Goal: Task Accomplishment & Management: Complete application form

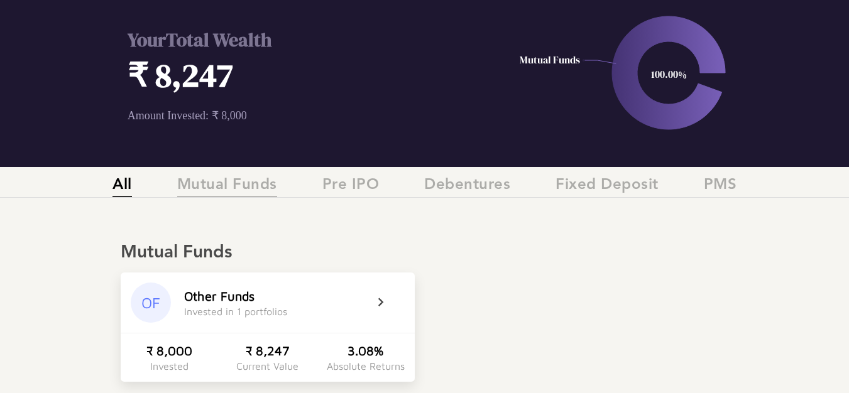
scroll to position [59, 0]
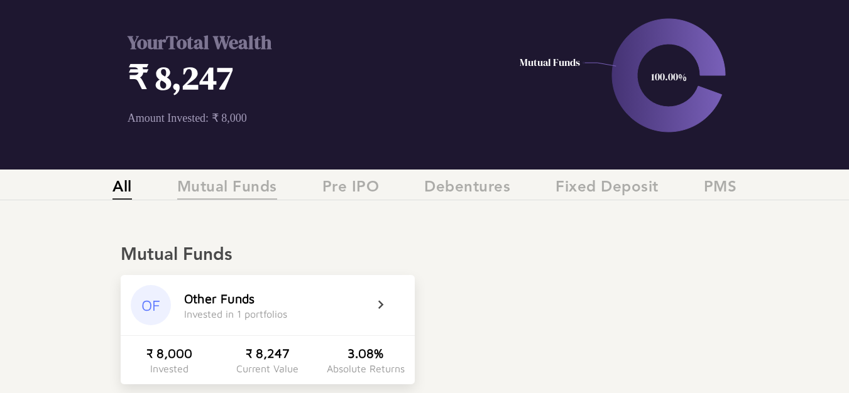
click at [248, 185] on span "Mutual Funds" at bounding box center [227, 189] width 100 height 21
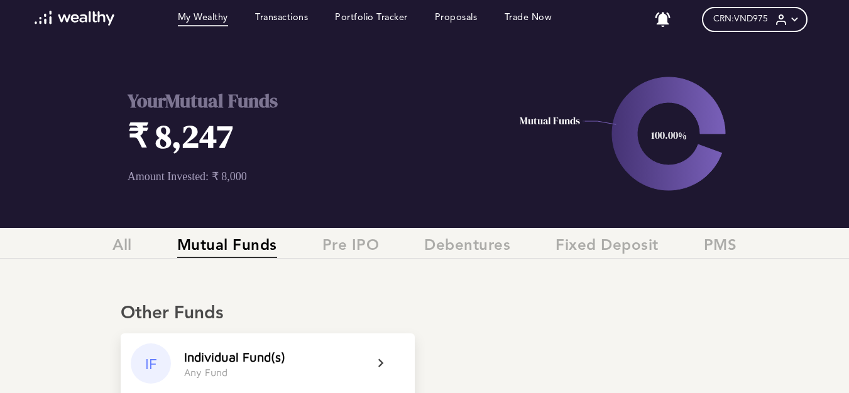
scroll to position [0, 0]
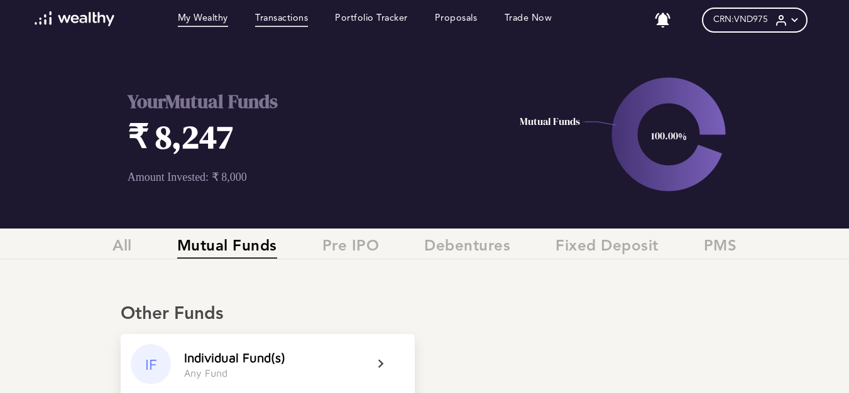
click at [278, 18] on link "Transactions" at bounding box center [281, 20] width 53 height 14
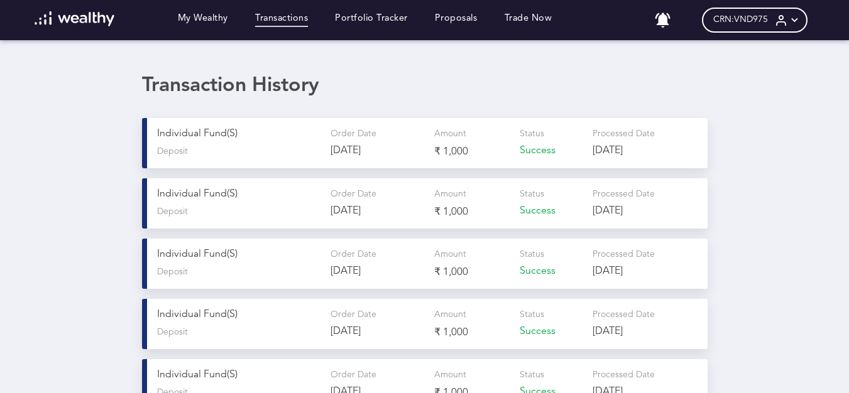
click at [367, 75] on div "Transaction History" at bounding box center [425, 86] width 566 height 24
click at [372, 18] on link "Portfolio Tracker" at bounding box center [371, 20] width 73 height 14
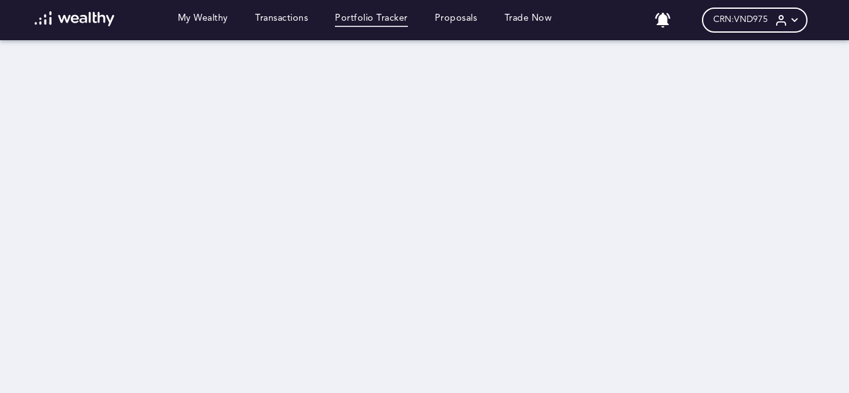
click at [801, 16] on icon at bounding box center [794, 20] width 13 height 13
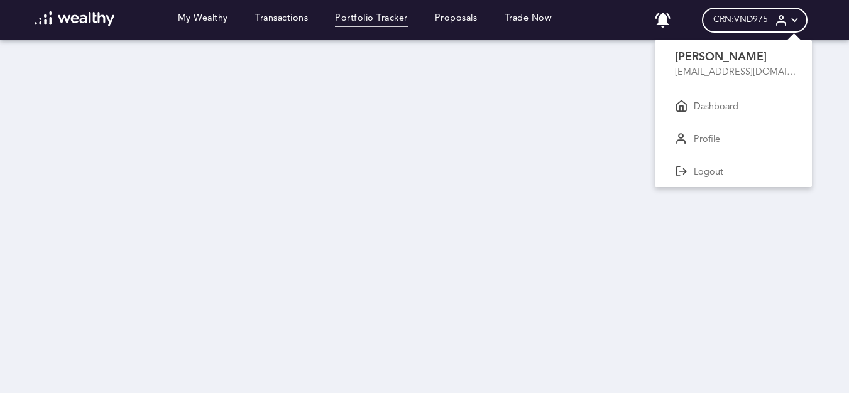
click at [627, 123] on div at bounding box center [424, 196] width 849 height 393
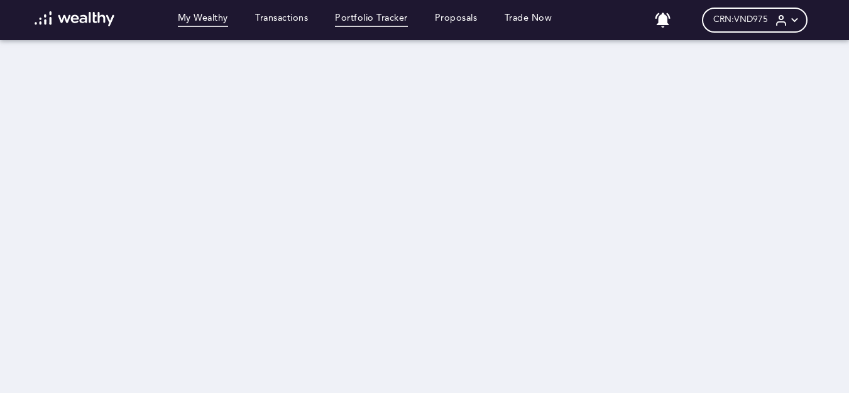
click at [207, 19] on link "My Wealthy" at bounding box center [203, 20] width 50 height 14
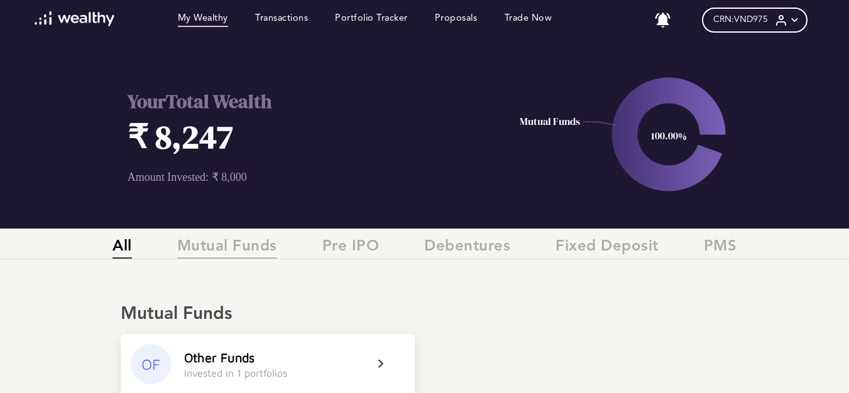
click at [222, 243] on span "Mutual Funds" at bounding box center [227, 248] width 100 height 21
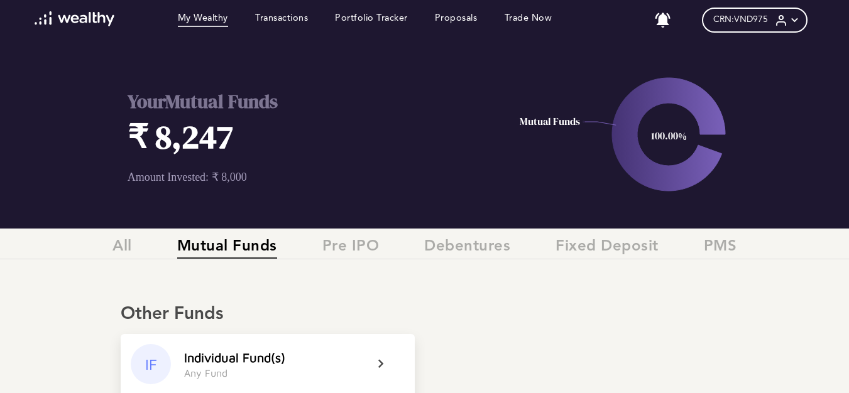
scroll to position [0, 9]
click at [41, 13] on img at bounding box center [75, 18] width 80 height 15
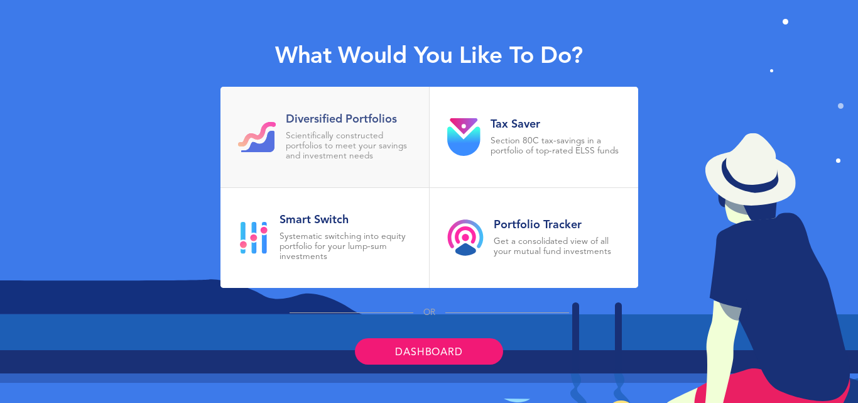
click at [331, 109] on link "Diversified Portfolios Scientifically constructed portfolios to meet your savin…" at bounding box center [325, 137] width 209 height 101
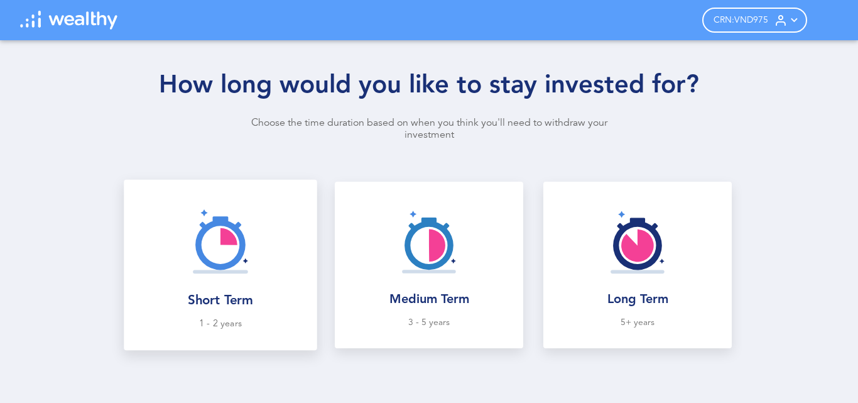
click at [212, 243] on img at bounding box center [220, 241] width 82 height 82
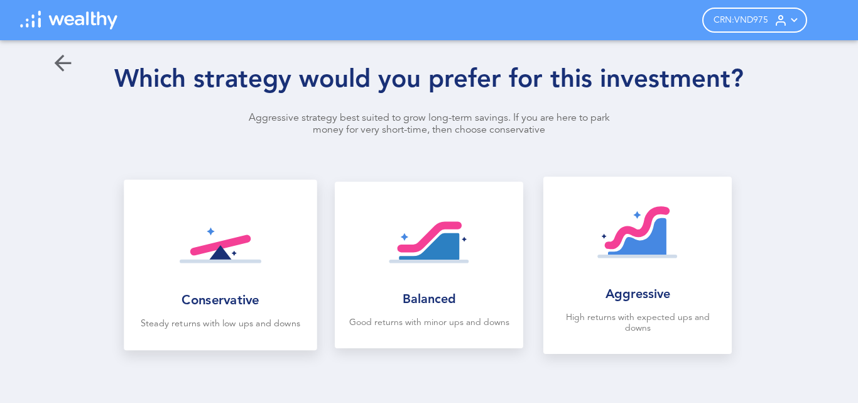
click at [227, 253] on img at bounding box center [220, 241] width 82 height 82
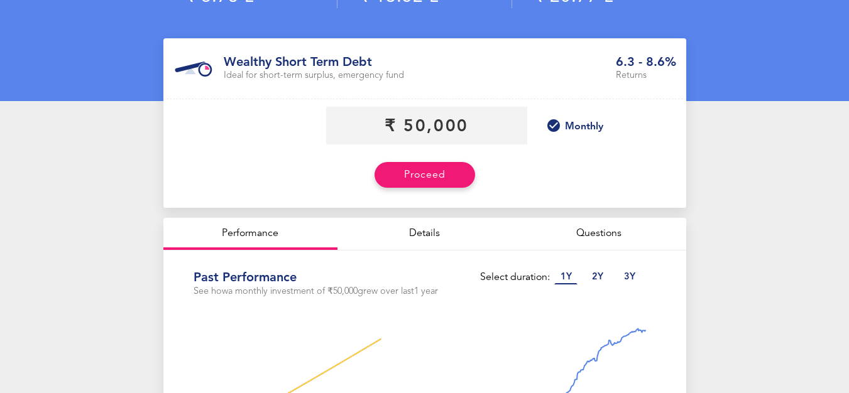
scroll to position [126, 0]
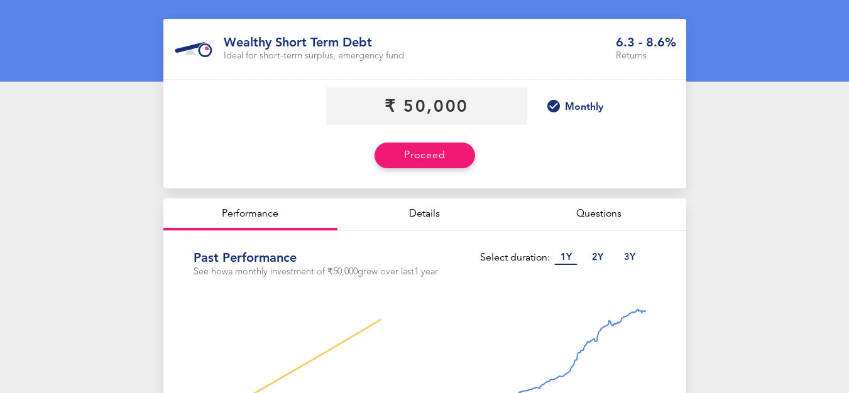
drag, startPoint x: 307, startPoint y: 265, endPoint x: 302, endPoint y: 278, distance: 14.5
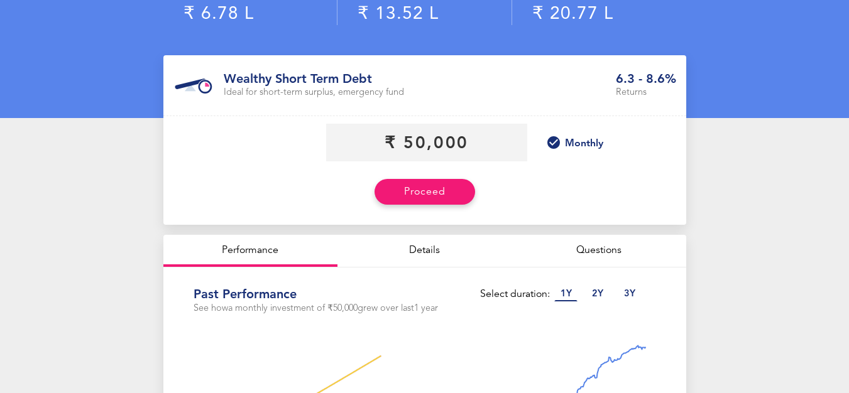
scroll to position [314, 0]
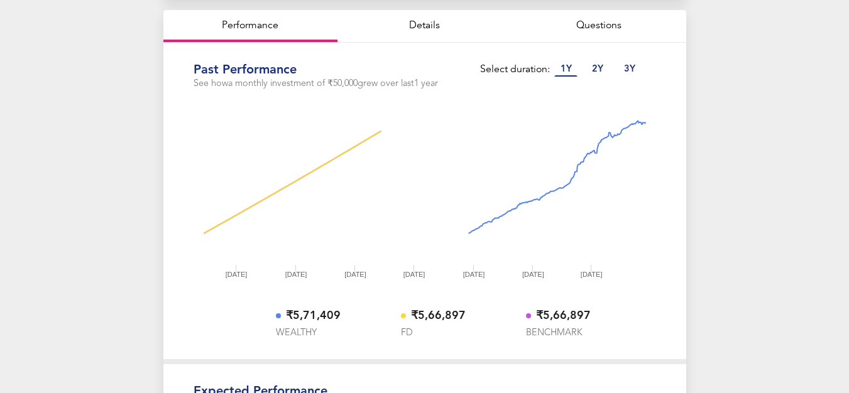
click at [637, 66] on p "3 Y" at bounding box center [629, 70] width 23 height 14
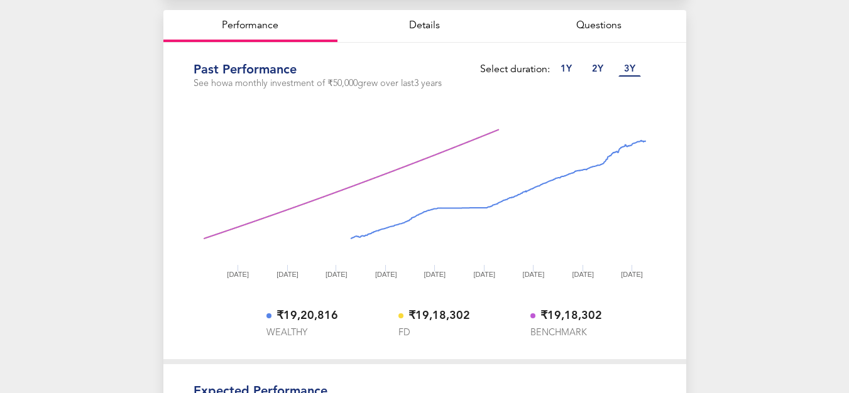
scroll to position [0, 0]
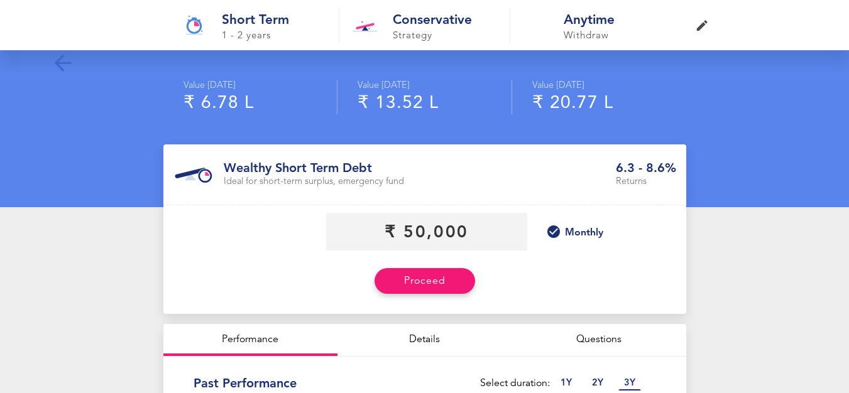
click at [13, 0] on html "CRN: VND975 [PERSON_NAME] [EMAIL_ADDRESS][DOMAIN_NAME] Dashboard Profile Logout…" at bounding box center [424, 196] width 849 height 393
drag, startPoint x: 730, startPoint y: 52, endPoint x: 21, endPoint y: 2, distance: 709.9
